Goal: Transaction & Acquisition: Obtain resource

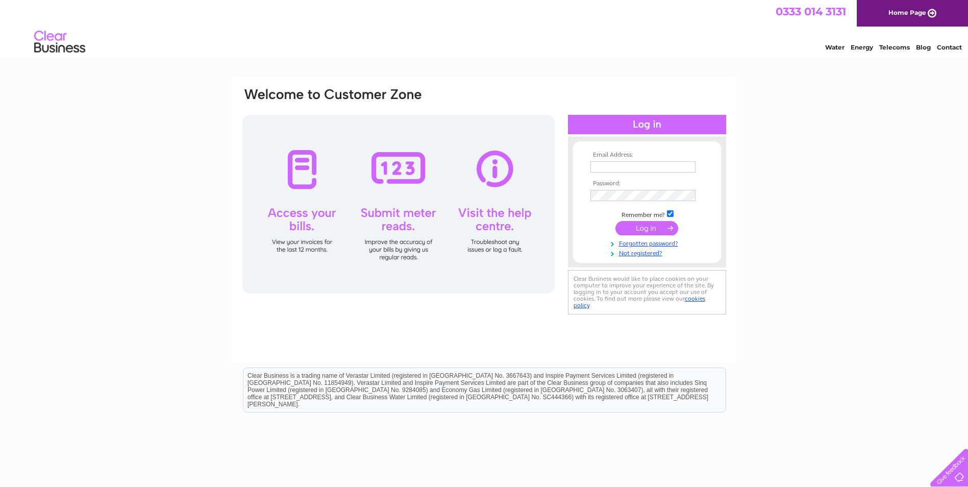
type input "info@alanknoxltd.co.uk"
click at [656, 229] on input "submit" at bounding box center [646, 228] width 63 height 14
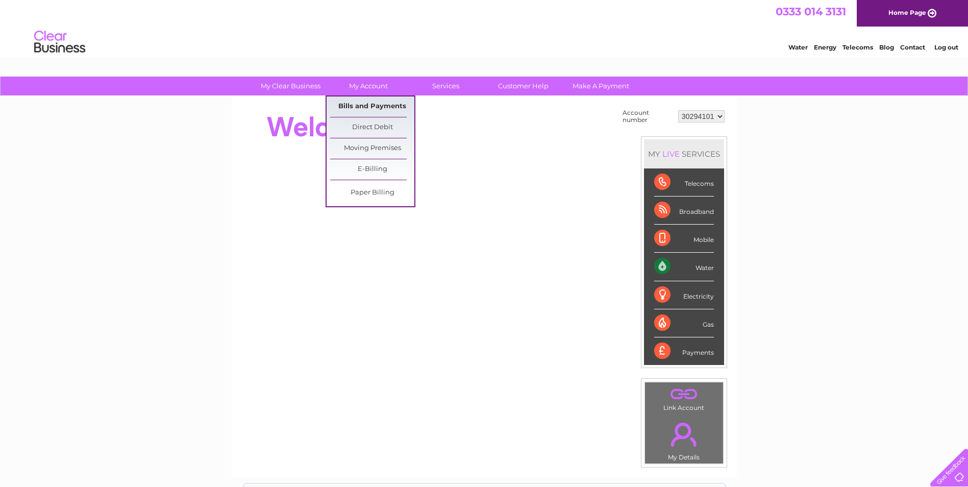
click at [362, 107] on link "Bills and Payments" at bounding box center [372, 106] width 84 height 20
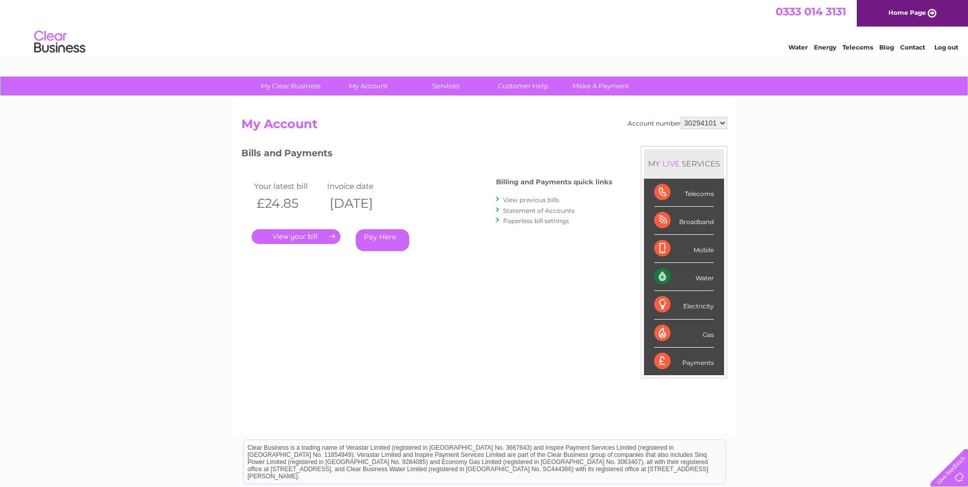
click at [308, 238] on link "." at bounding box center [296, 236] width 89 height 15
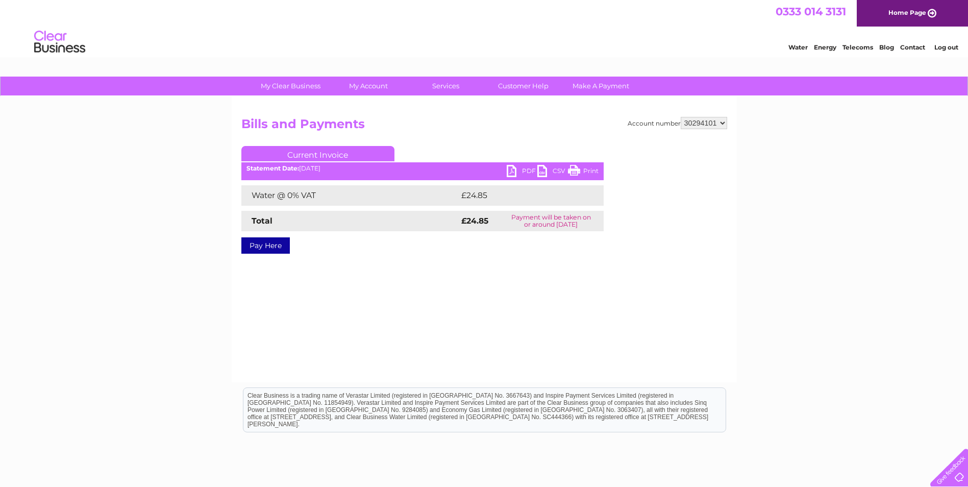
click at [516, 170] on link "PDF" at bounding box center [522, 172] width 31 height 15
click at [514, 171] on link "PDF" at bounding box center [522, 172] width 31 height 15
click at [522, 168] on link "PDF" at bounding box center [522, 172] width 31 height 15
